Goal: Transaction & Acquisition: Subscribe to service/newsletter

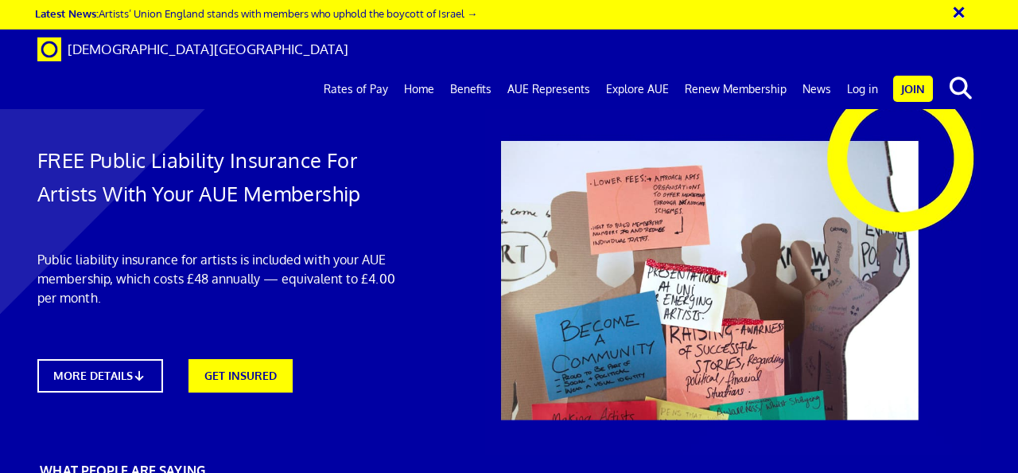
scroll to position [0, 3]
click at [856, 69] on link "Log in" at bounding box center [862, 89] width 47 height 40
click at [907, 76] on link "Join" at bounding box center [914, 89] width 40 height 26
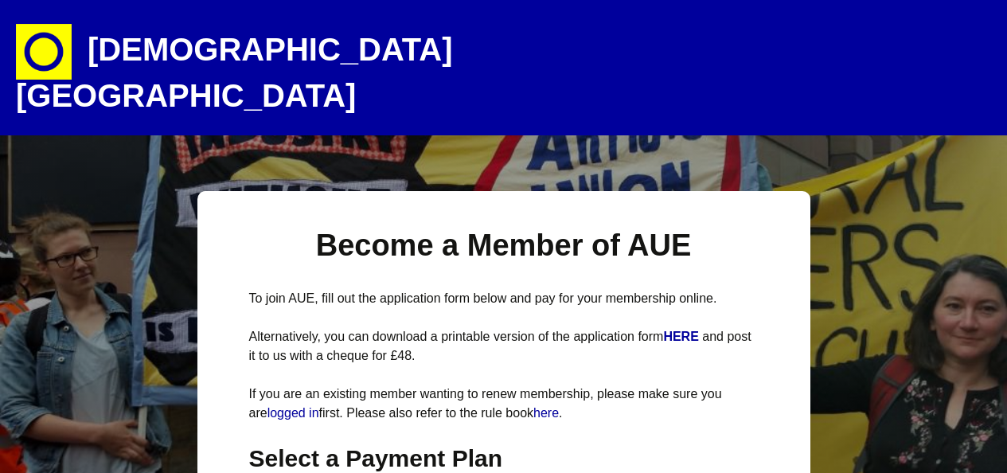
select select
